Goal: Ask a question

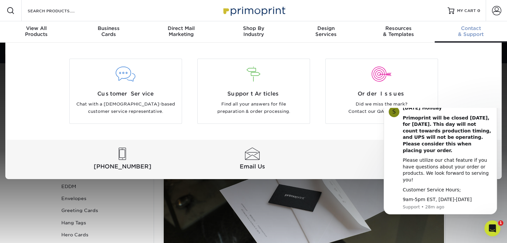
click at [466, 31] on span "Contact" at bounding box center [470, 28] width 72 height 6
click at [238, 160] on link "Email Us" at bounding box center [252, 159] width 127 height 23
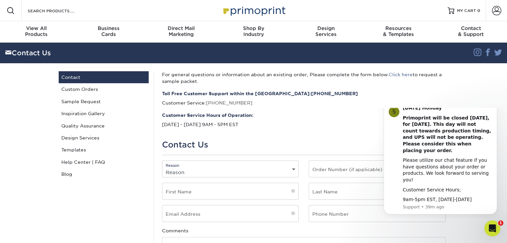
click at [210, 172] on select "Reason General File Preparation Order Status Online Design Issue with your prin…" at bounding box center [230, 173] width 136 height 10
select select "General"
click at [162, 168] on select "Reason General File Preparation Order Status Online Design Issue with your prin…" at bounding box center [230, 173] width 136 height 10
click at [335, 174] on input "text" at bounding box center [377, 169] width 136 height 16
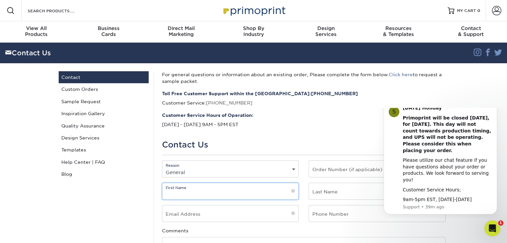
click at [262, 198] on input "text" at bounding box center [230, 191] width 136 height 16
type input "Ramae"
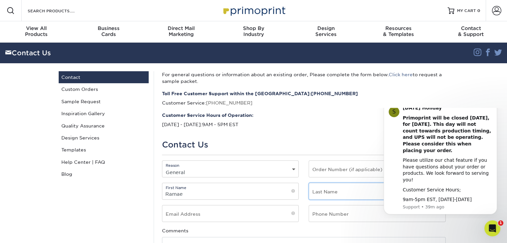
type input "Krisshna"
type input "mt02@mil-serve.com"
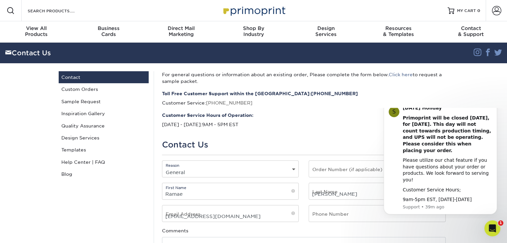
type input "5129107754"
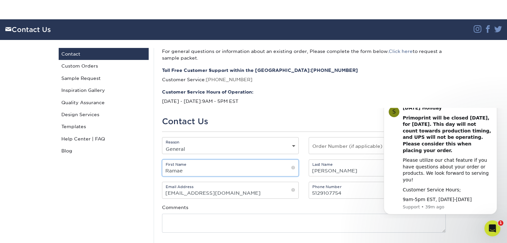
scroll to position [67, 0]
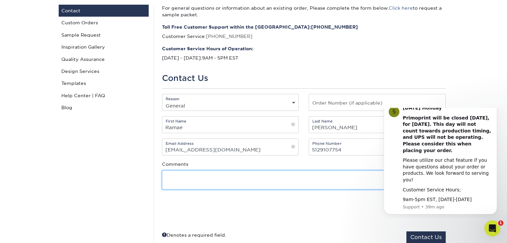
click at [220, 175] on textarea at bounding box center [303, 180] width 283 height 19
paste textarea "Request for Quotation – Letterhead Paper and Envelopes"
paste textarea "Hi greetings from Mil-serve INC, We are requesting a formal quote for the follo…"
type textarea "Request for Quotation – Letterhead Paper and Envelopes Hi greetings from Mil-se…"
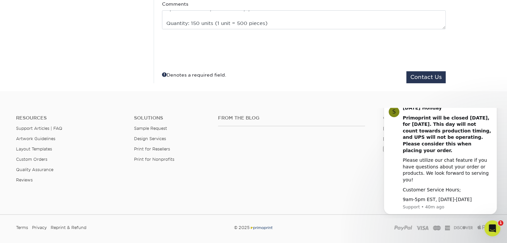
scroll to position [233, 0]
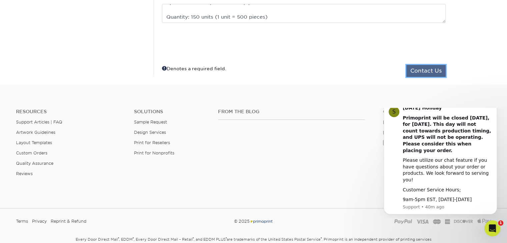
click at [418, 76] on button "Contact Us" at bounding box center [425, 71] width 39 height 12
